Goal: Communication & Community: Ask a question

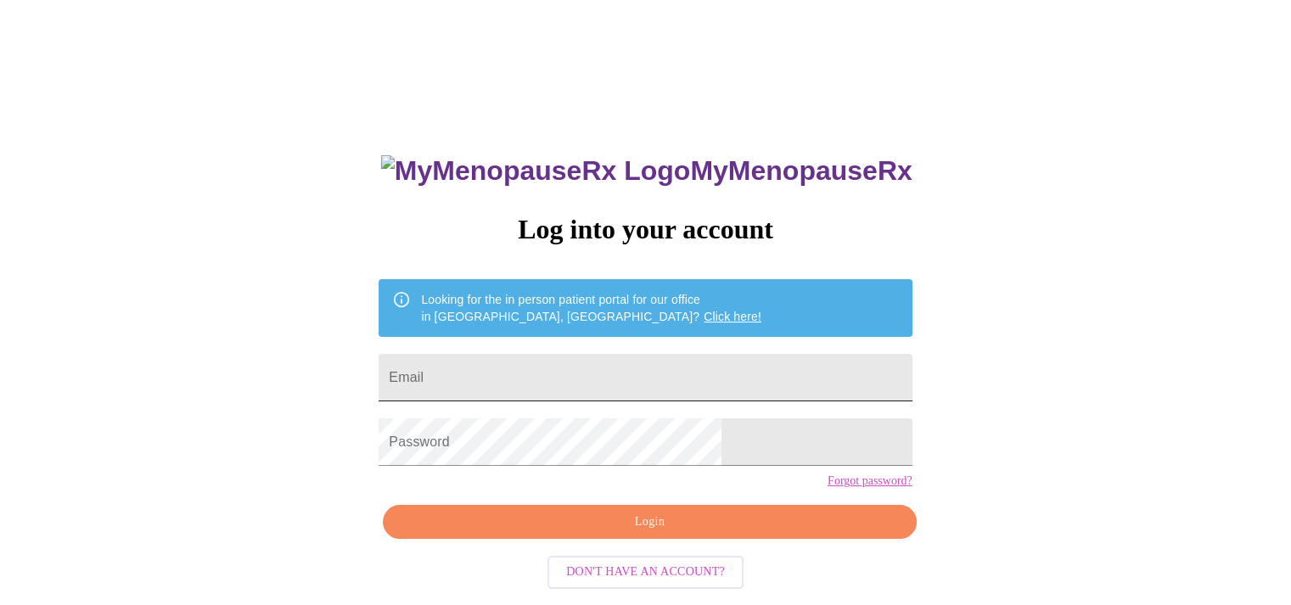
click at [694, 370] on input "Email" at bounding box center [644, 378] width 533 height 48
type input "[EMAIL_ADDRESS][DOMAIN_NAME]"
click at [722, 533] on span "Login" at bounding box center [649, 522] width 494 height 21
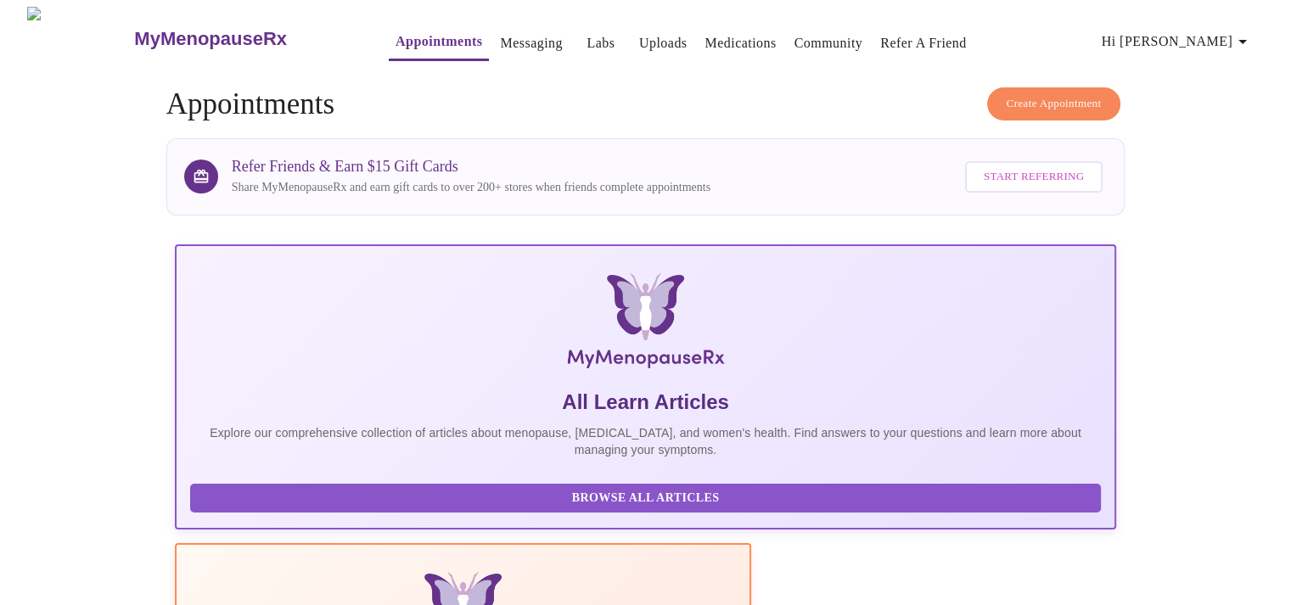
click at [720, 31] on link "Medications" at bounding box center [739, 43] width 71 height 24
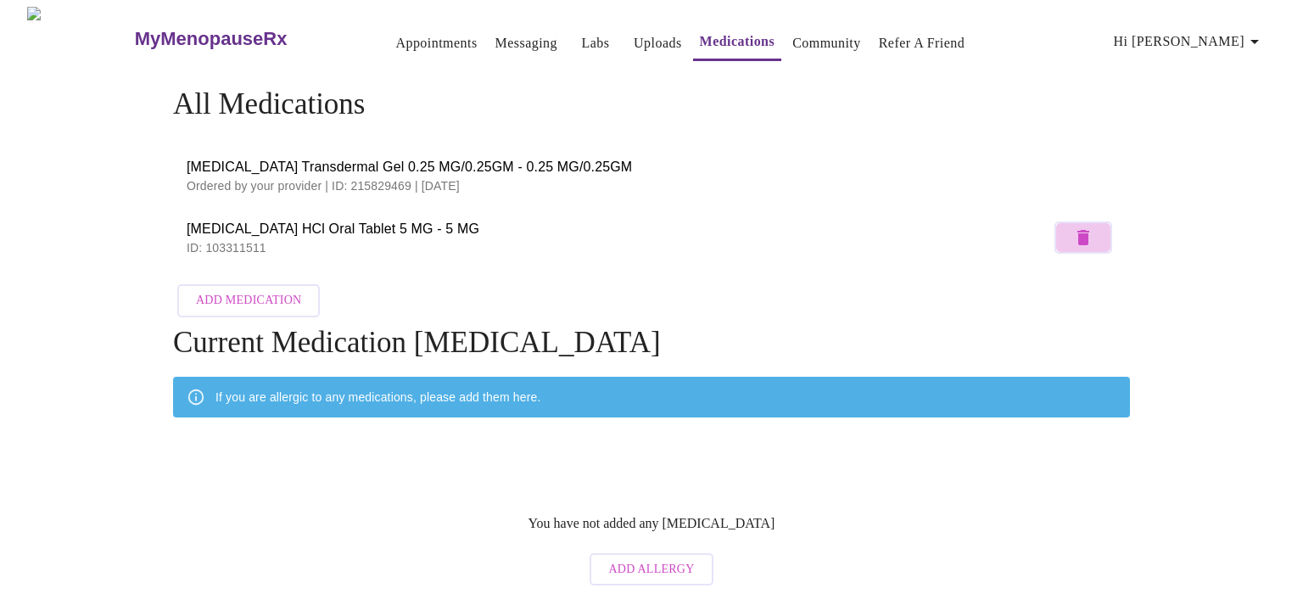
click at [1081, 230] on icon "button" at bounding box center [1084, 237] width 12 height 15
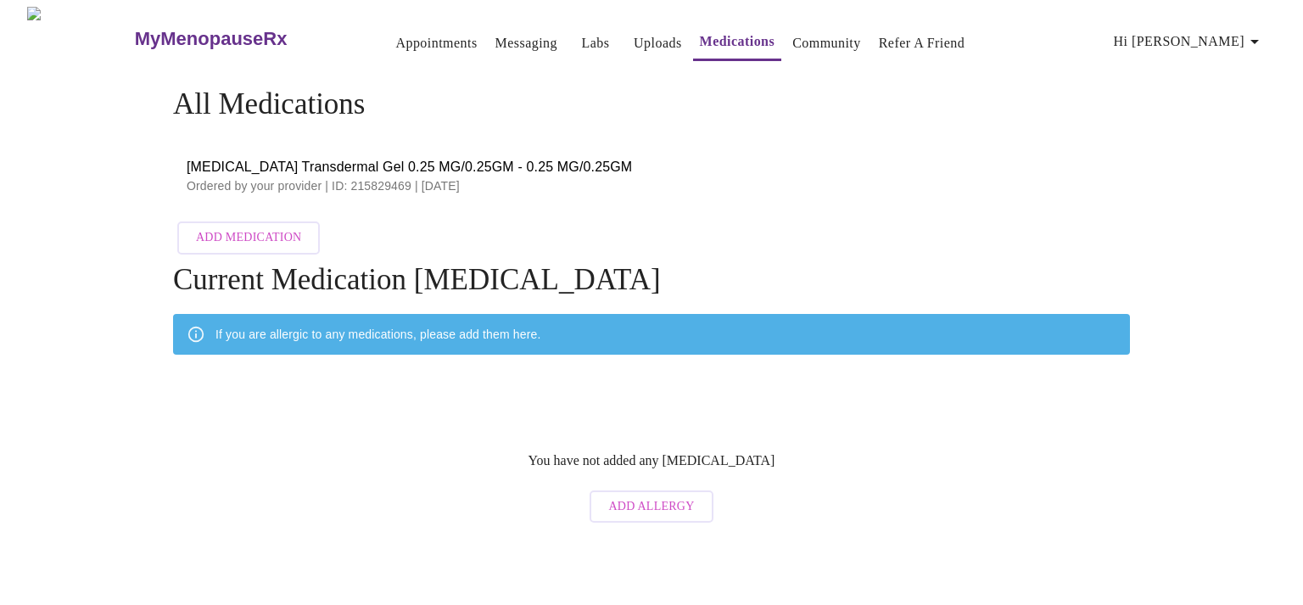
click at [364, 163] on span "Estradiol Transdermal Gel 0.25 MG/0.25GM - 0.25 MG/0.25GM" at bounding box center [652, 167] width 930 height 20
click at [496, 31] on link "Messaging" at bounding box center [527, 43] width 62 height 24
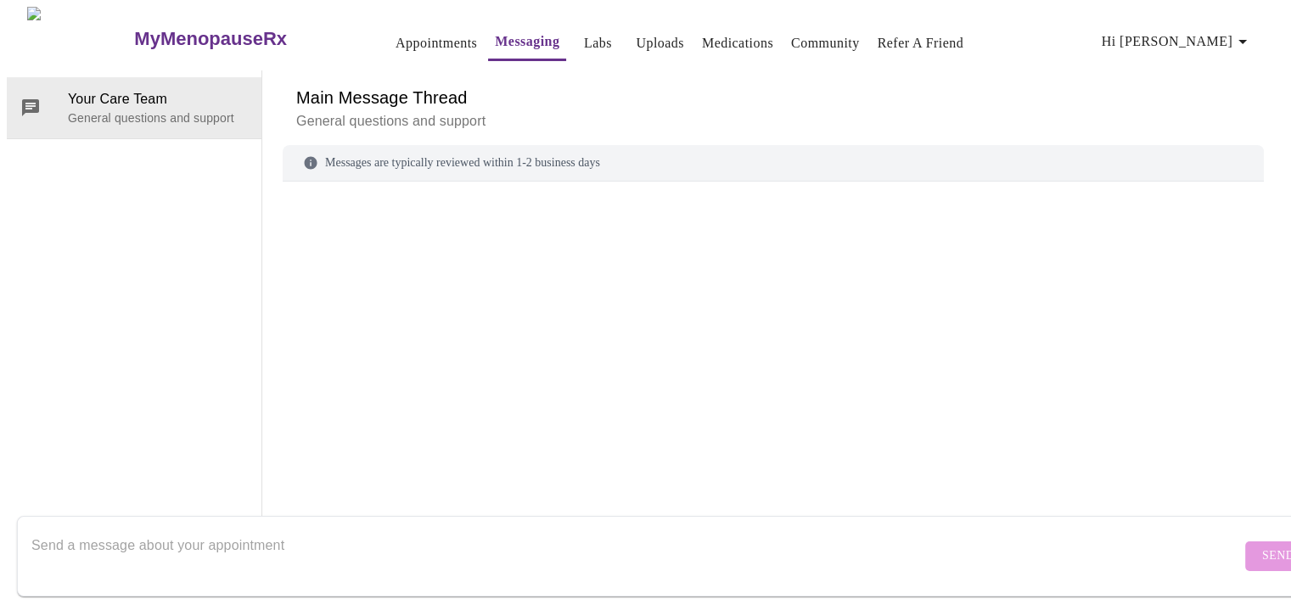
scroll to position [64, 0]
click at [484, 529] on textarea "Send a message about your appointment" at bounding box center [635, 556] width 1209 height 54
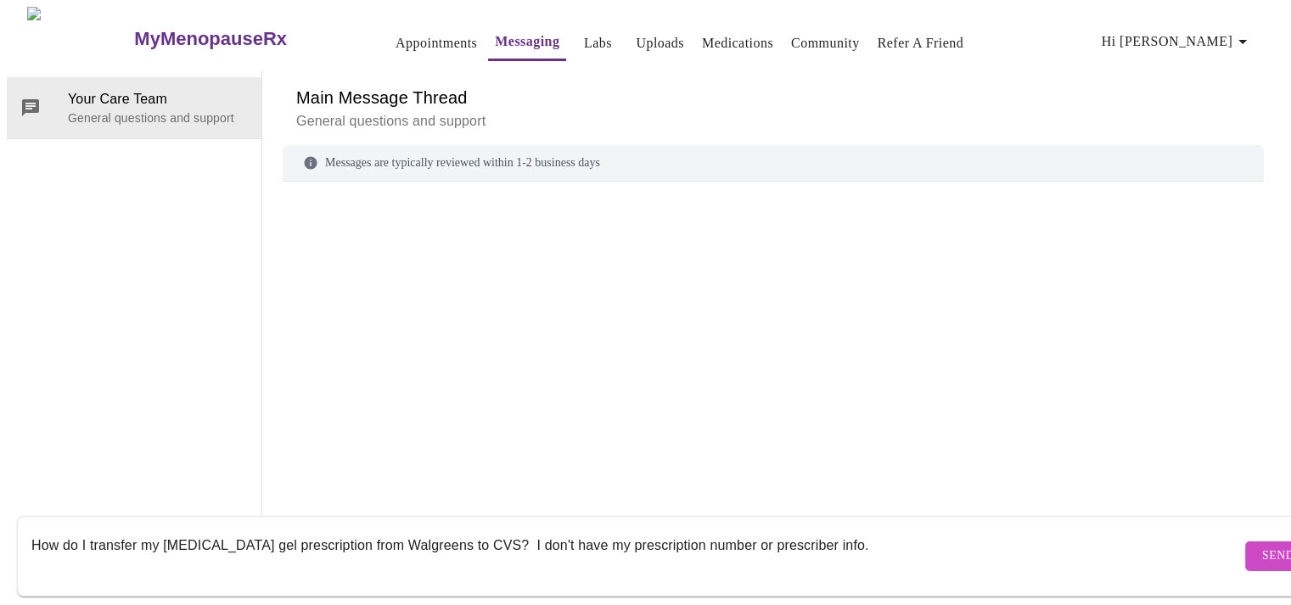
type textarea "How do I transfer my estradiol gel prescription from Walgreens to CVS? I don't …"
click at [1262, 546] on span "Send" at bounding box center [1278, 556] width 32 height 21
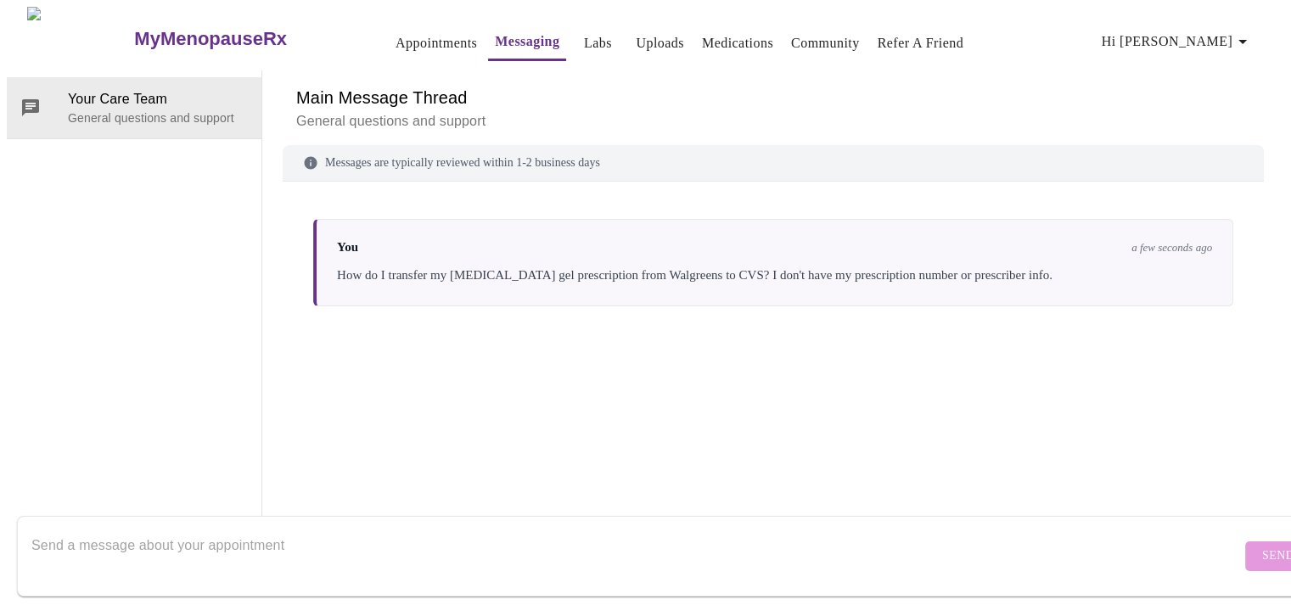
scroll to position [0, 0]
click at [395, 42] on link "Appointments" at bounding box center [435, 43] width 81 height 24
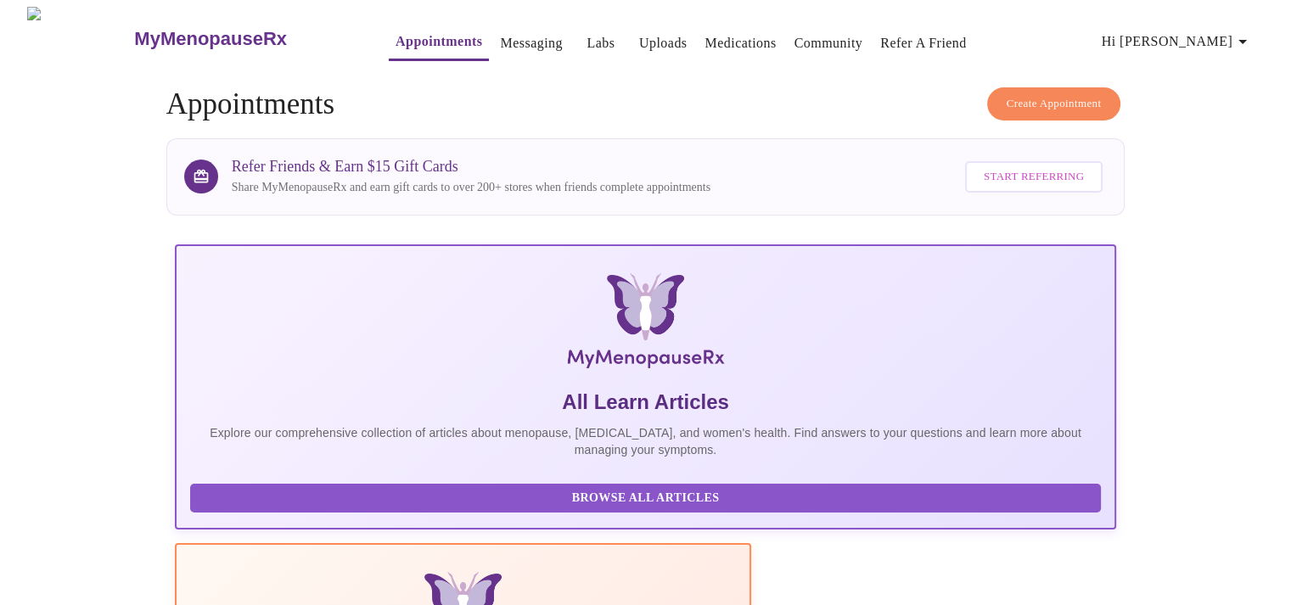
click at [713, 33] on link "Medications" at bounding box center [739, 43] width 71 height 24
